Goal: Transaction & Acquisition: Download file/media

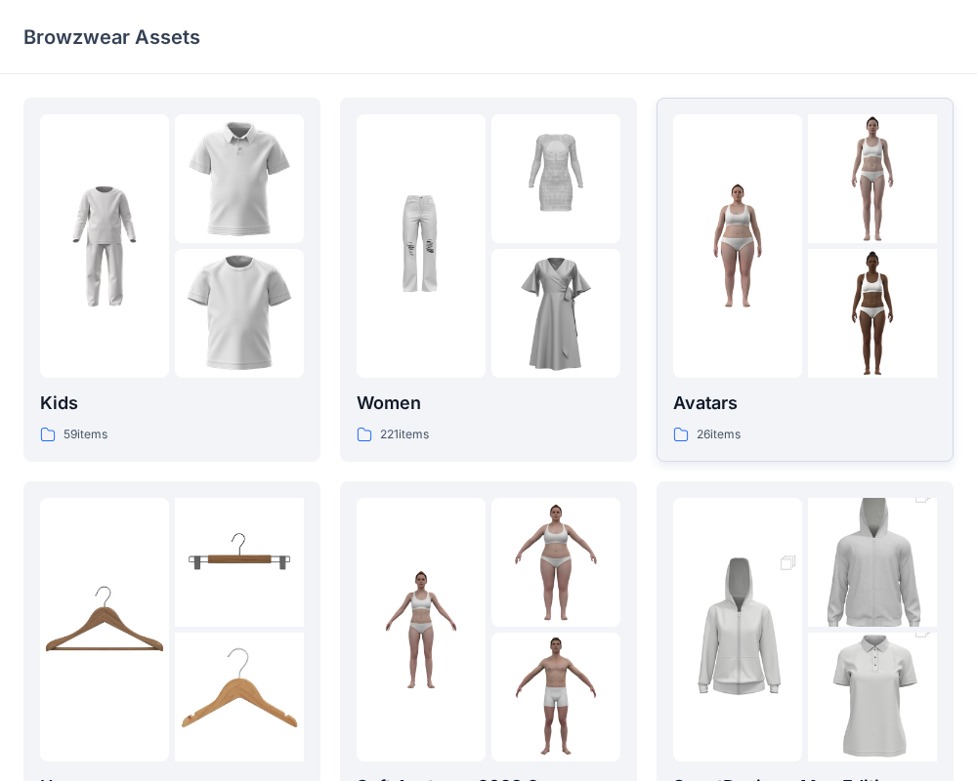
click at [737, 303] on img at bounding box center [737, 246] width 129 height 129
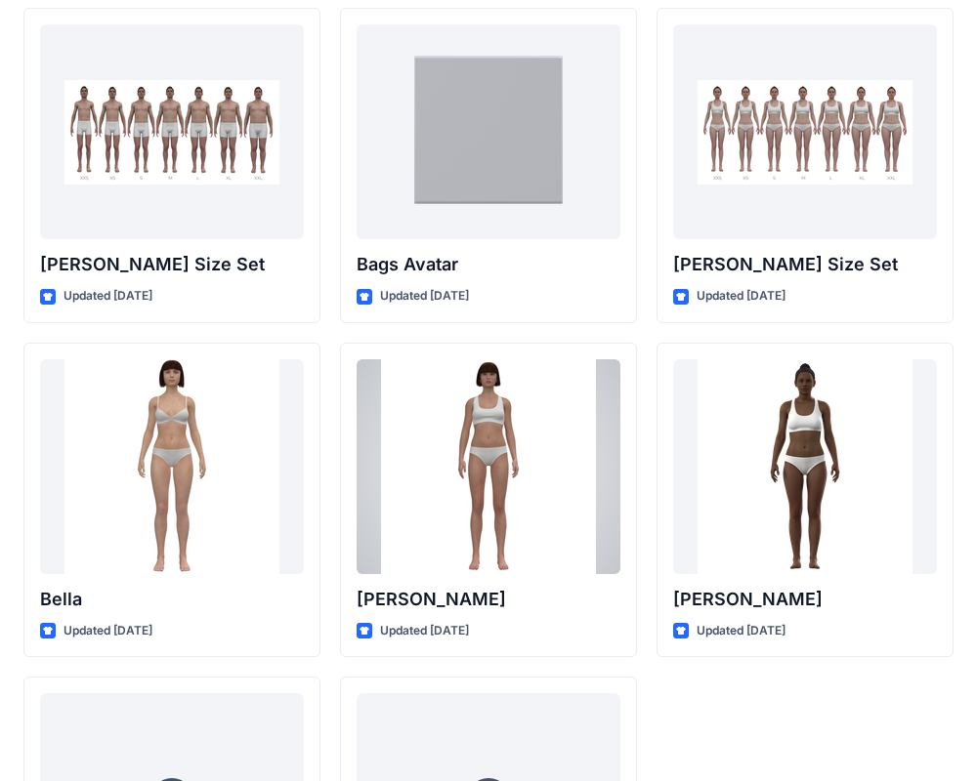
scroll to position [2095, 0]
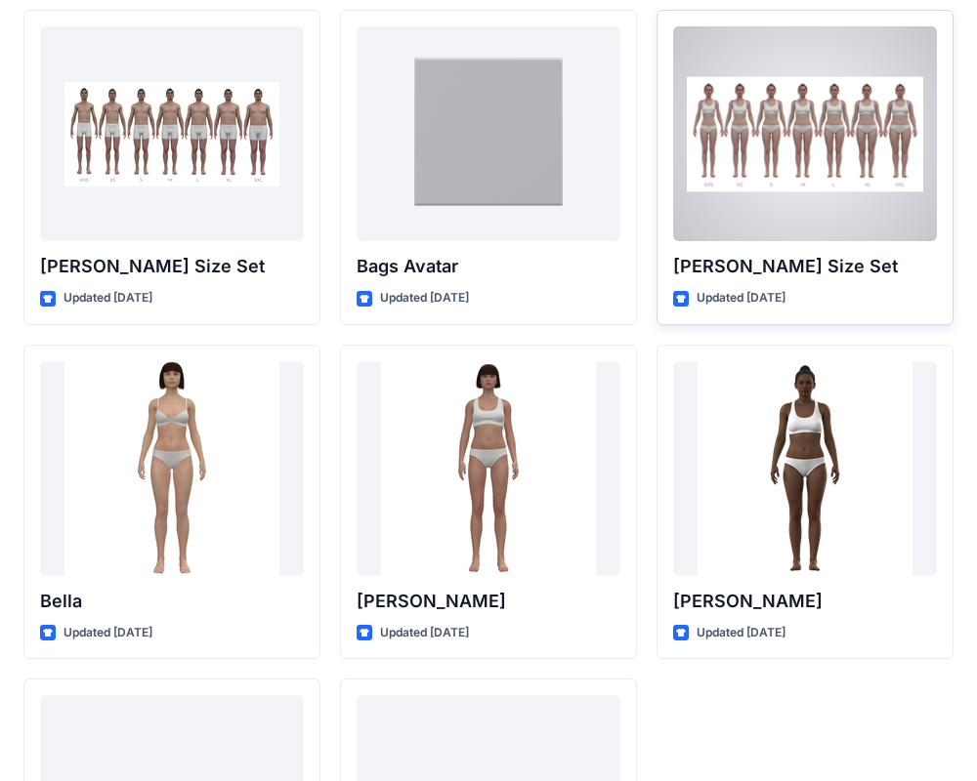
click at [791, 172] on div at bounding box center [805, 133] width 264 height 215
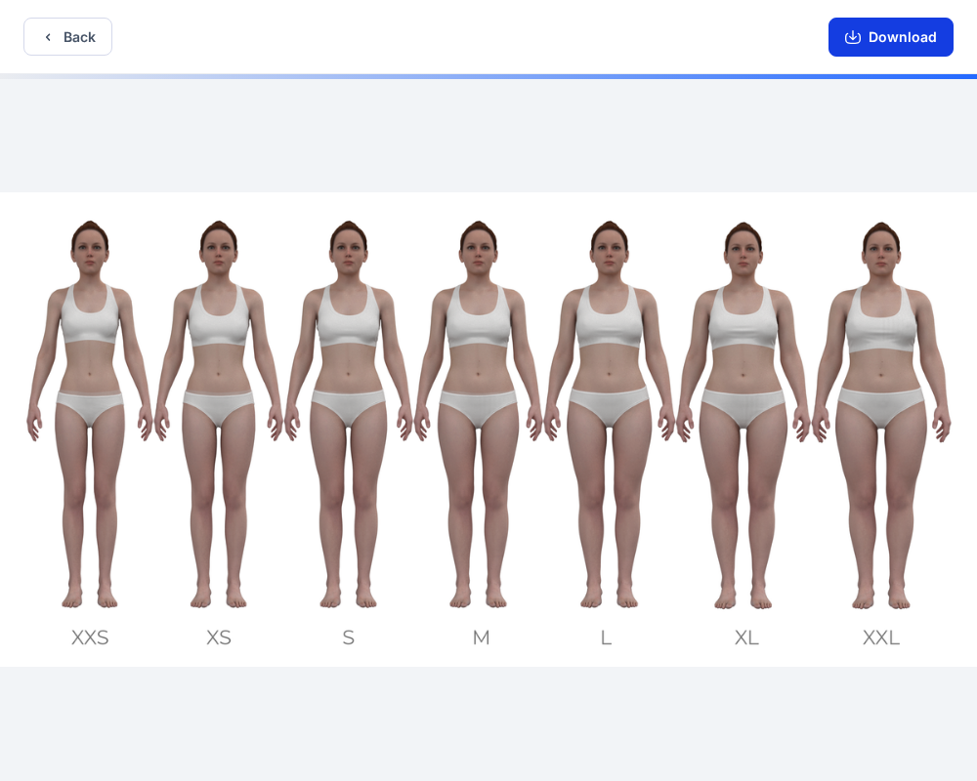
click at [902, 41] on button "Download" at bounding box center [890, 37] width 125 height 39
click at [906, 37] on button "Download" at bounding box center [890, 37] width 125 height 39
click at [864, 32] on button "Download" at bounding box center [890, 37] width 125 height 39
click at [860, 32] on icon "button" at bounding box center [853, 37] width 16 height 16
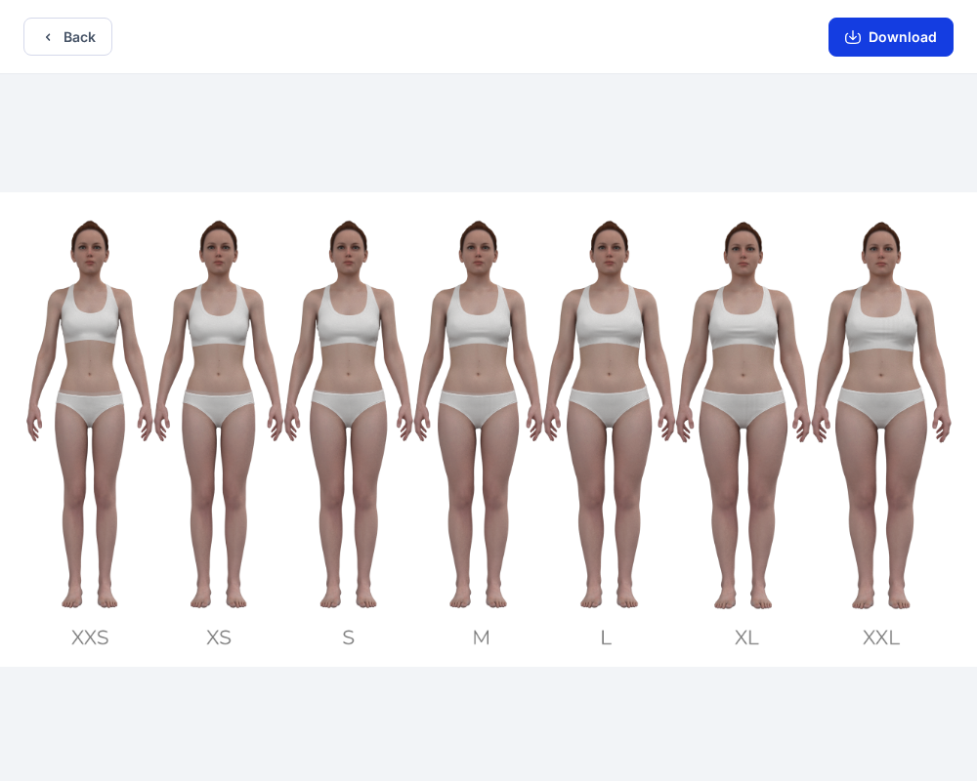
click at [860, 32] on icon "button" at bounding box center [853, 37] width 16 height 16
click at [860, 33] on icon "button" at bounding box center [853, 38] width 16 height 11
click at [913, 43] on button "Download" at bounding box center [890, 37] width 125 height 39
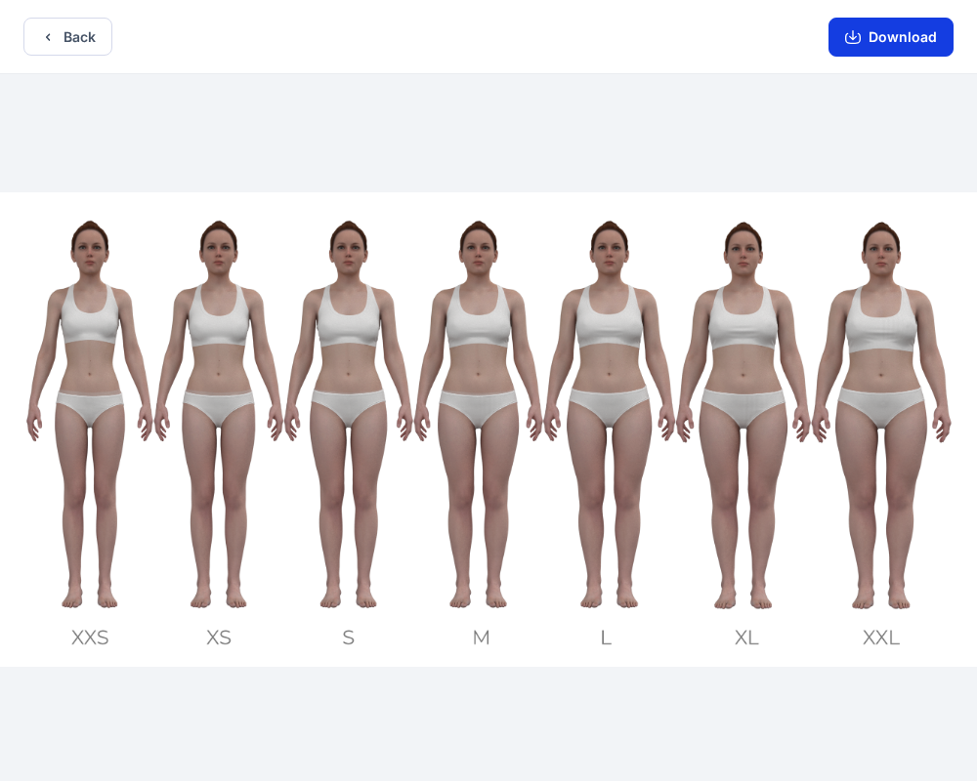
click at [913, 43] on button "Download" at bounding box center [890, 37] width 125 height 39
click at [913, 40] on button "Download" at bounding box center [890, 37] width 125 height 39
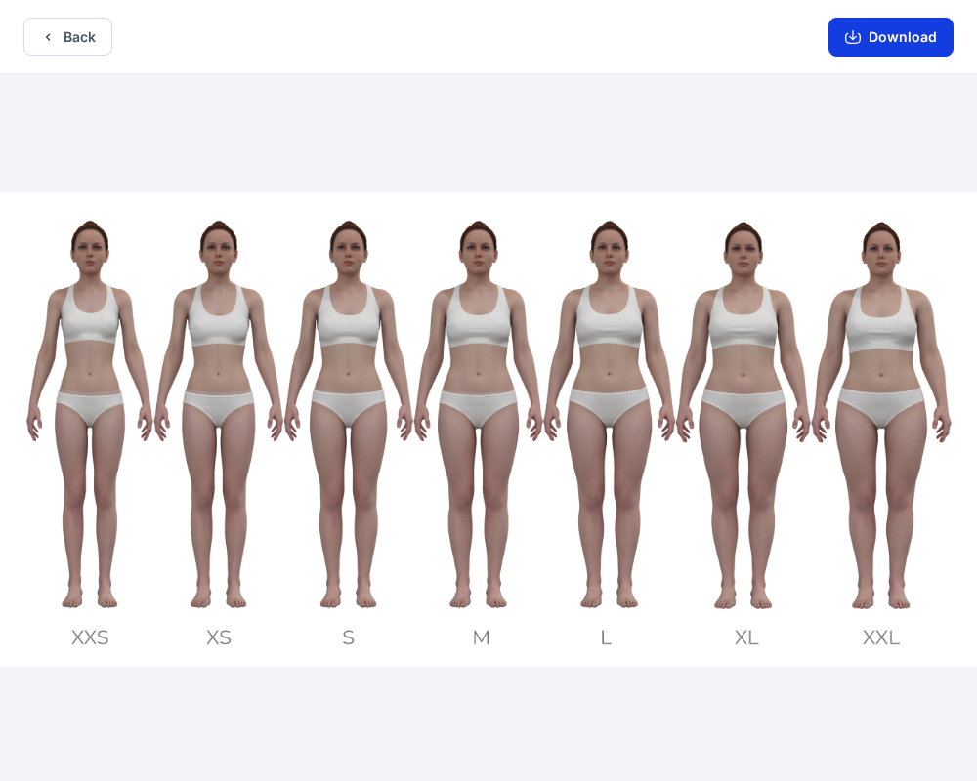
click at [912, 37] on button "Download" at bounding box center [890, 37] width 125 height 39
click at [889, 42] on button "Download" at bounding box center [890, 37] width 125 height 39
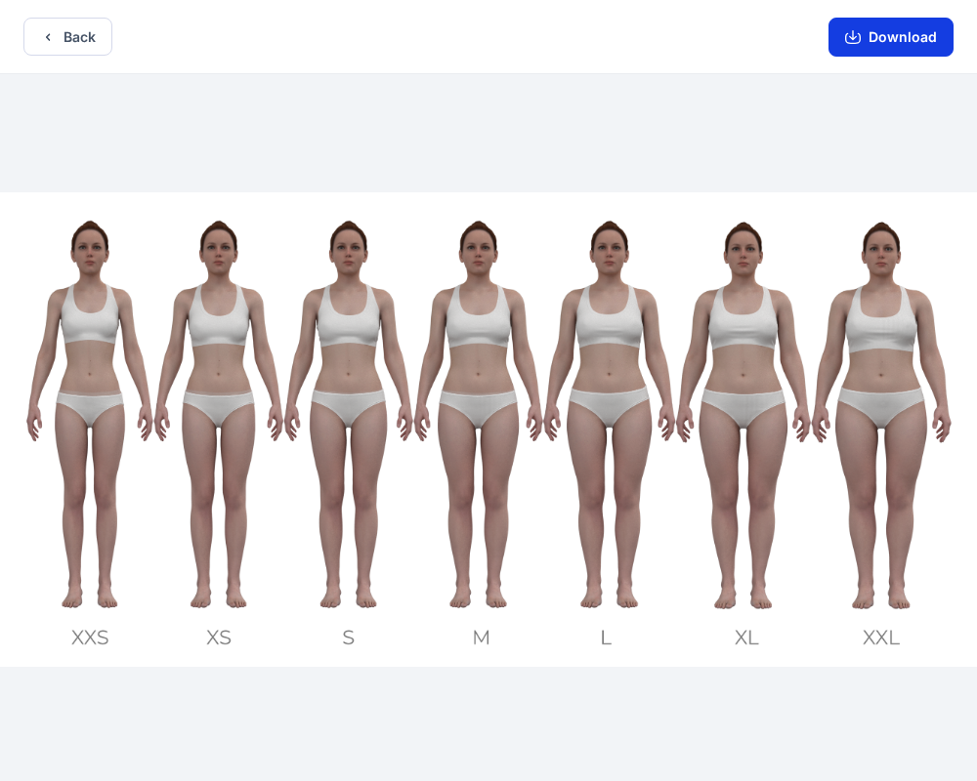
click at [862, 32] on button "Download" at bounding box center [890, 37] width 125 height 39
click at [871, 41] on button "Download" at bounding box center [890, 37] width 125 height 39
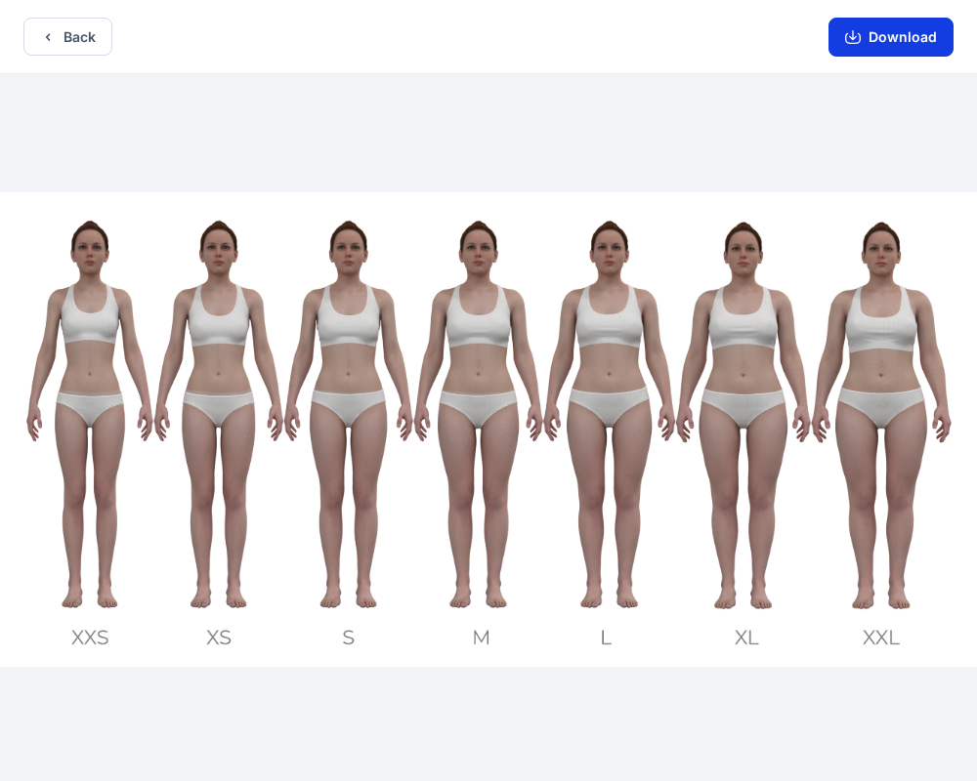
click at [871, 41] on button "Download" at bounding box center [890, 37] width 125 height 39
click at [843, 29] on button "Download" at bounding box center [890, 37] width 125 height 39
click at [854, 35] on icon "button" at bounding box center [853, 37] width 16 height 16
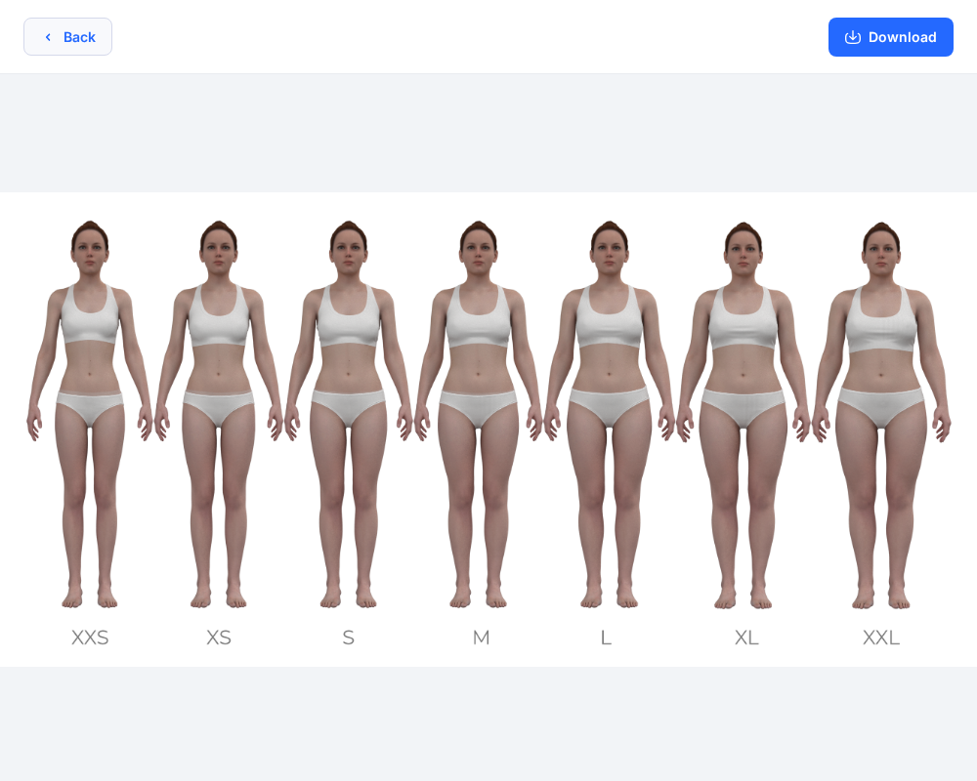
click at [48, 39] on icon "button" at bounding box center [48, 37] width 16 height 16
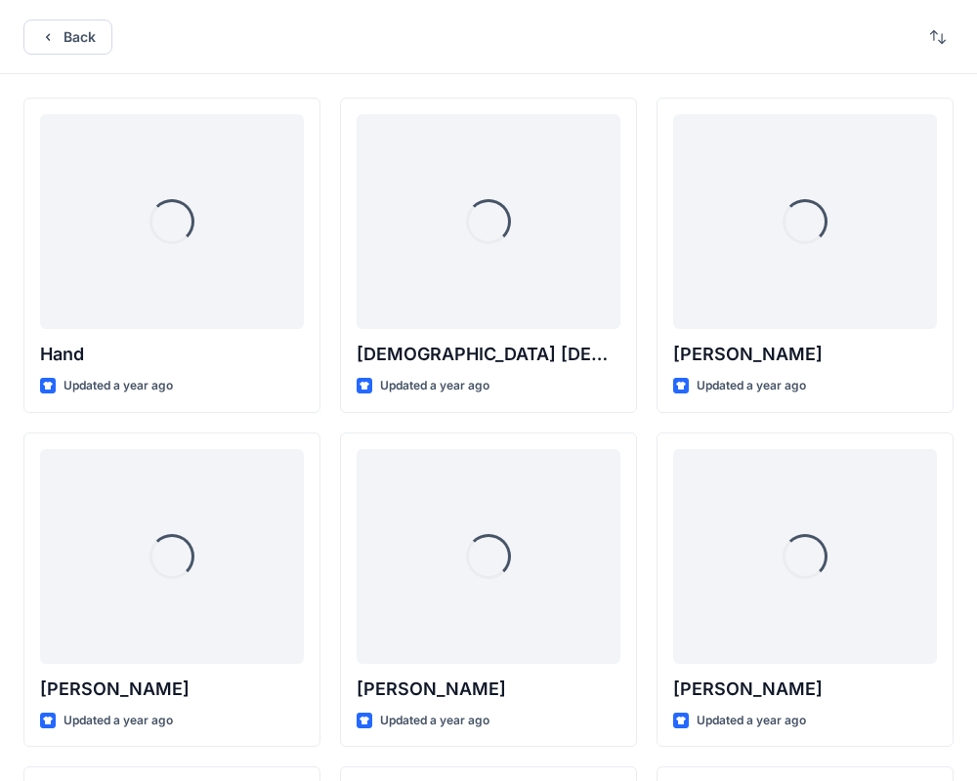
scroll to position [2095, 0]
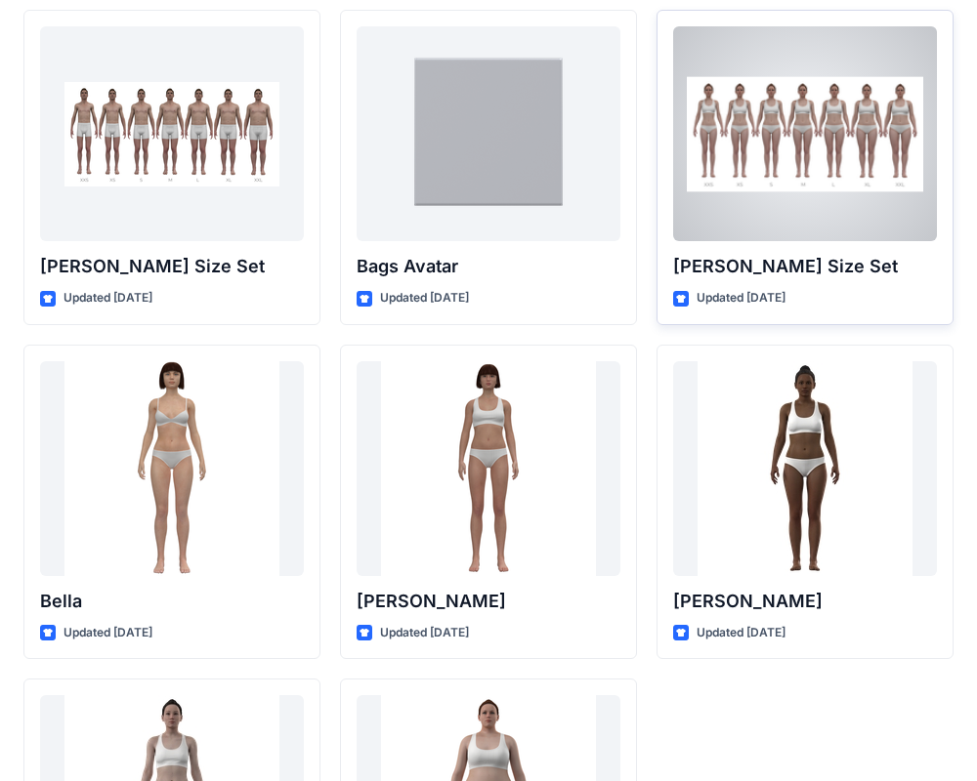
click at [797, 170] on div at bounding box center [805, 133] width 264 height 215
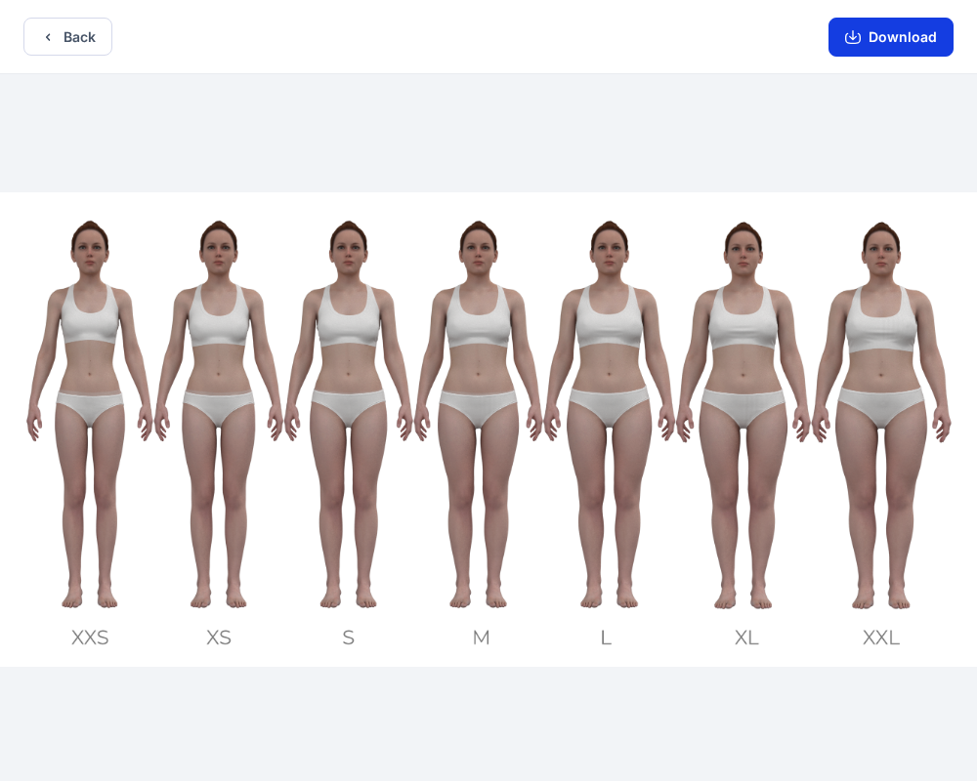
click at [860, 48] on button "Download" at bounding box center [890, 37] width 125 height 39
click at [863, 29] on button "Download" at bounding box center [890, 37] width 125 height 39
click at [864, 38] on button "Download" at bounding box center [890, 37] width 125 height 39
click at [45, 30] on icon "button" at bounding box center [48, 37] width 16 height 16
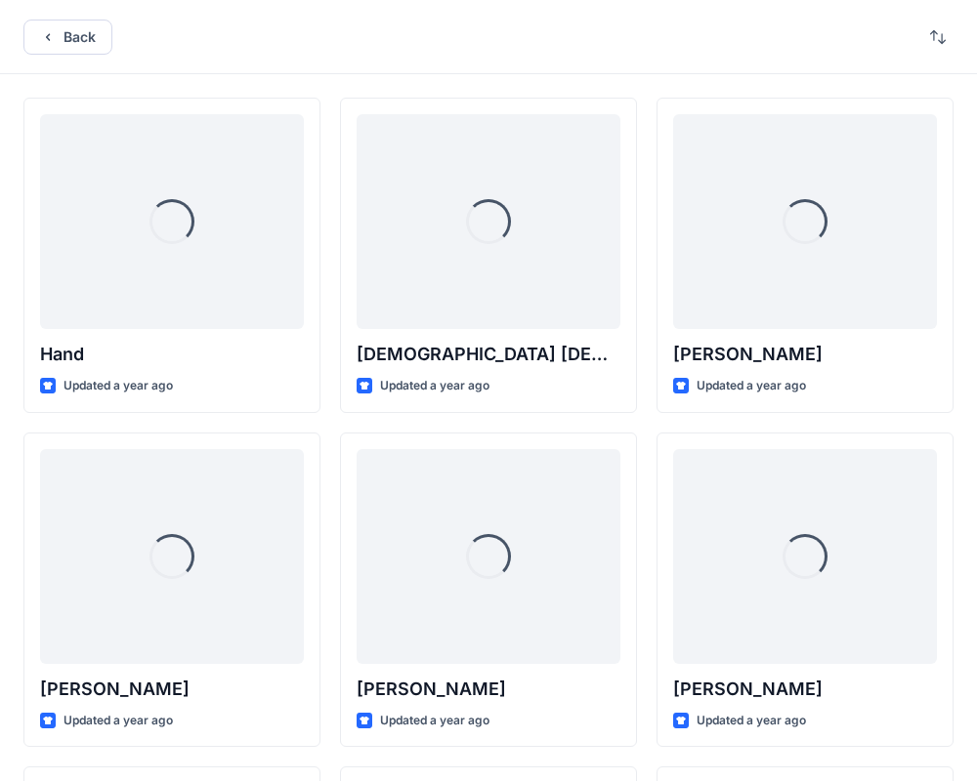
scroll to position [2095, 0]
